Goal: Task Accomplishment & Management: Manage account settings

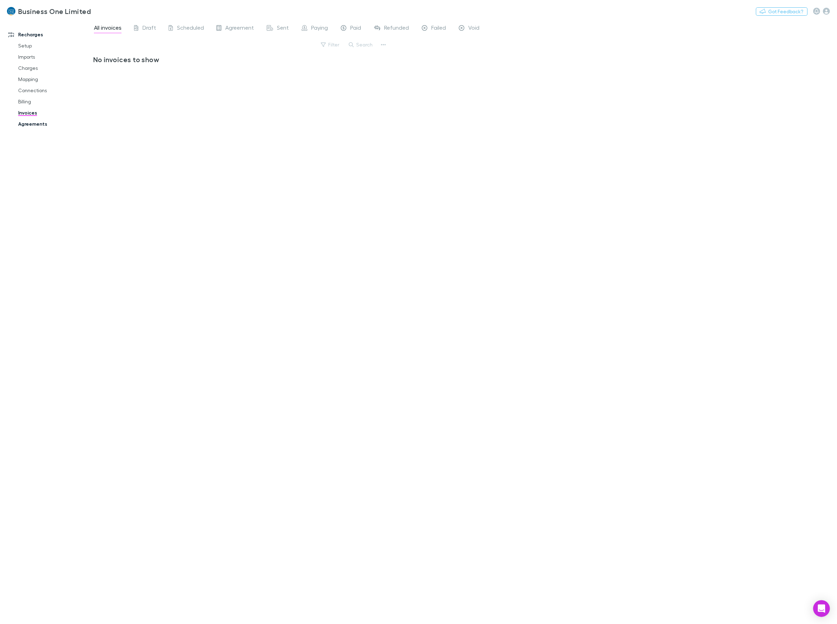
click at [27, 126] on link "Agreements" at bounding box center [54, 123] width 87 height 11
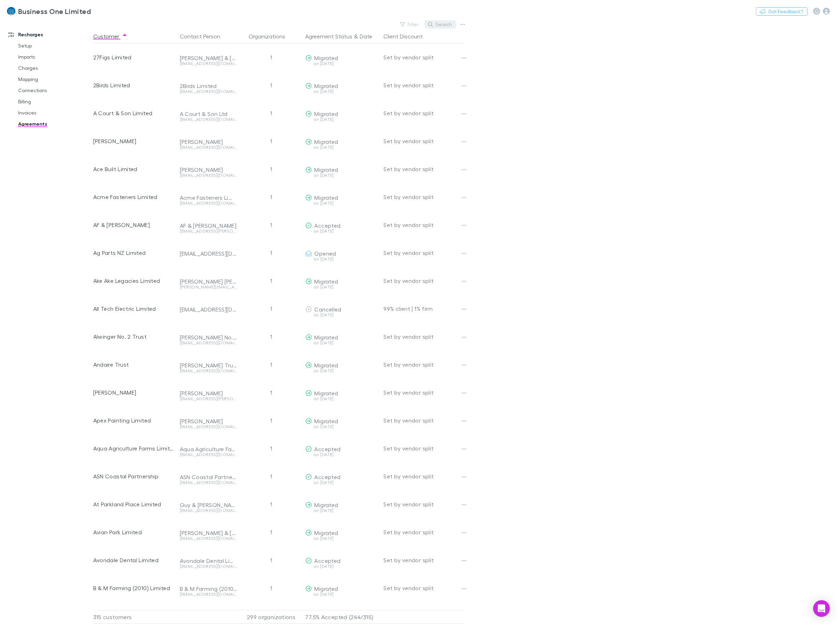
click at [450, 23] on button "Search" at bounding box center [441, 24] width 32 height 8
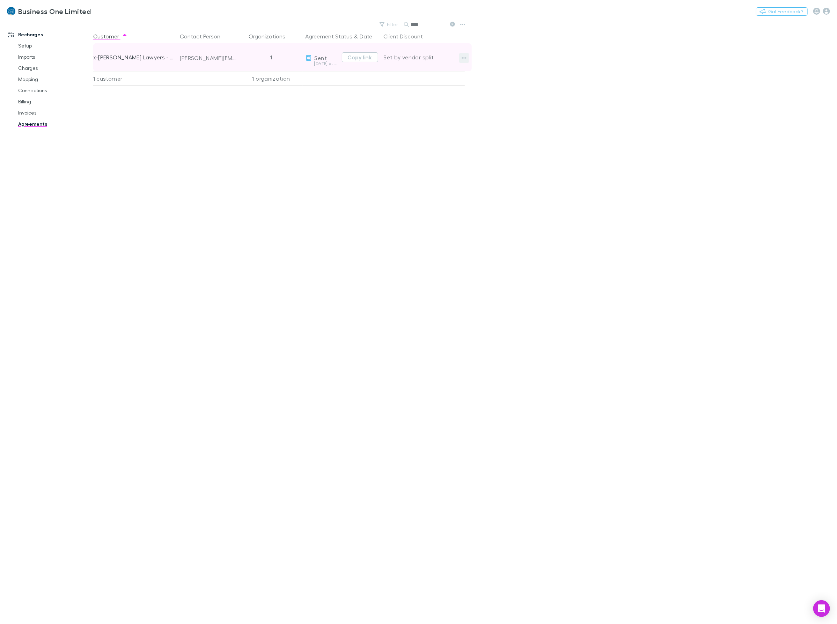
type input "****"
click at [464, 58] on icon "button" at bounding box center [464, 57] width 5 height 1
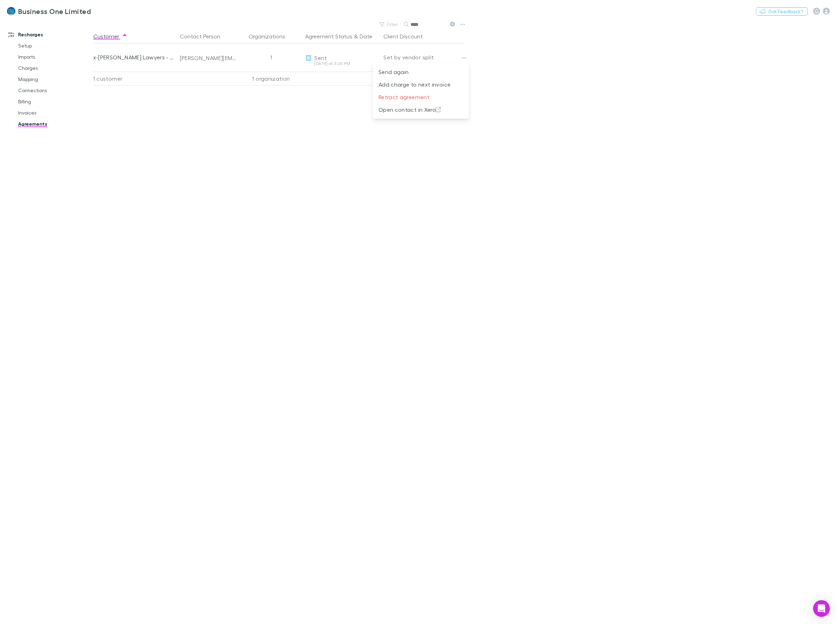
click at [338, 53] on div at bounding box center [418, 312] width 837 height 624
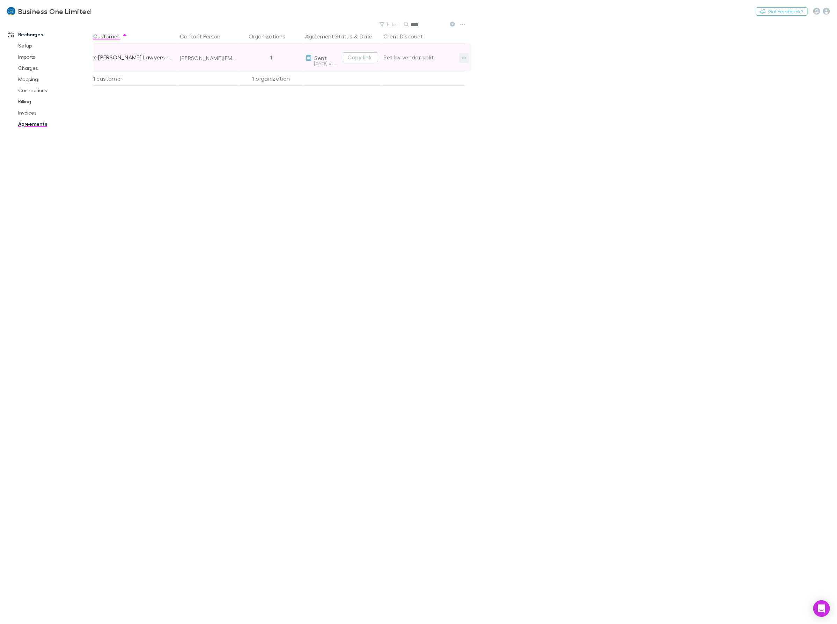
click at [465, 58] on icon "button" at bounding box center [464, 58] width 5 height 6
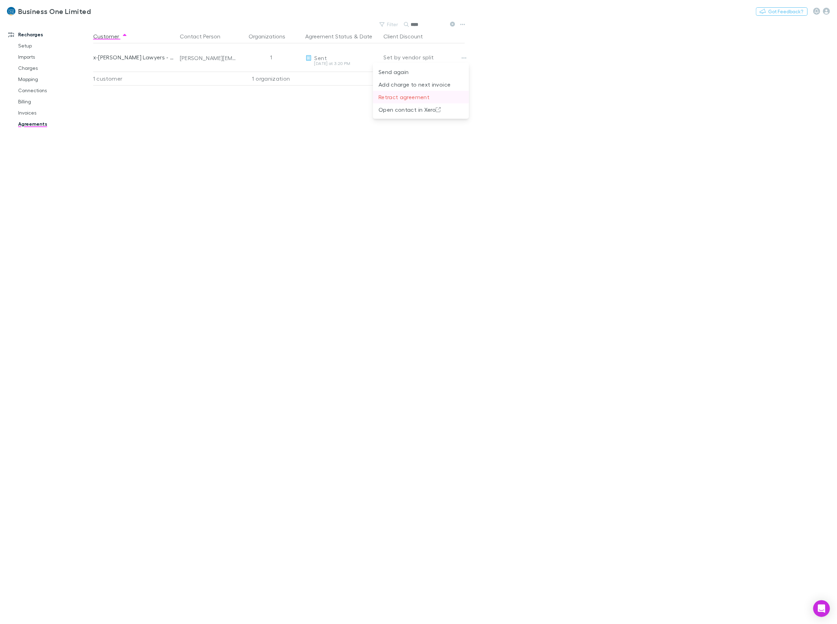
click at [437, 99] on p "Retract agreement" at bounding box center [421, 97] width 85 height 8
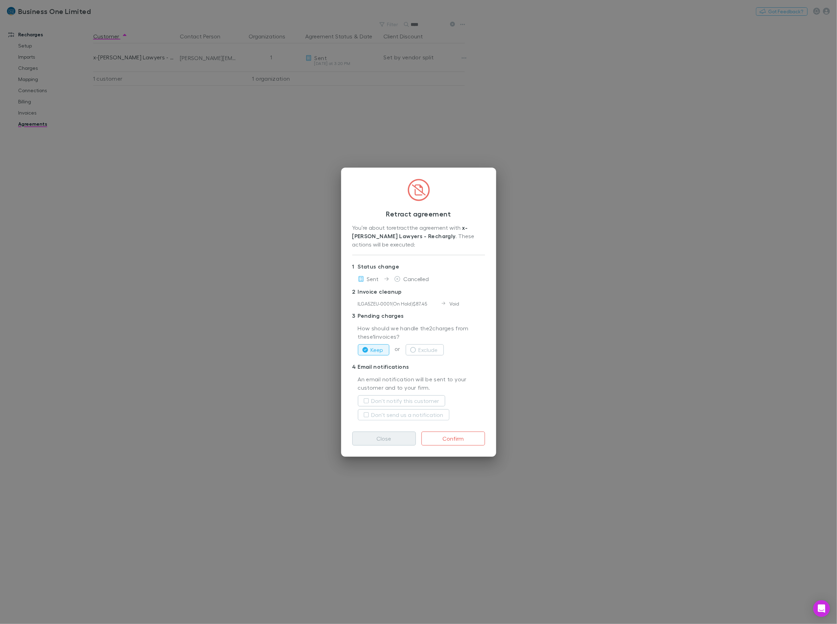
click at [359, 441] on button "Close" at bounding box center [384, 439] width 64 height 14
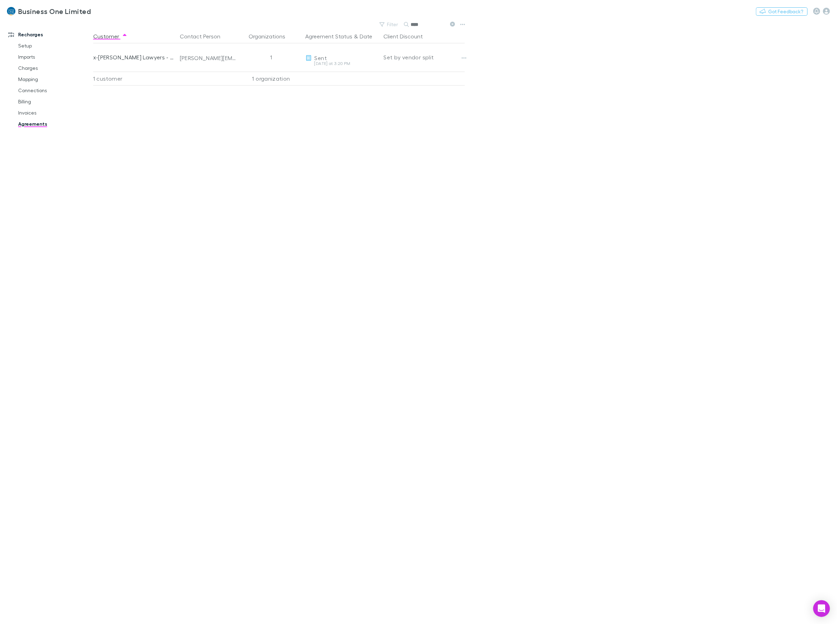
click at [229, 419] on div "Customer Contact Person Organizations Agreement Status & Date Client Discount x…" at bounding box center [285, 326] width 384 height 595
click at [656, 274] on main "Filter Search **** Customer Contact Person Organizations Agreement Status & Dat…" at bounding box center [465, 322] width 744 height 605
click at [204, 241] on div "Customer Contact Person Organizations Agreement Status & Date Client Discount x…" at bounding box center [285, 326] width 384 height 595
